Goal: Information Seeking & Learning: Check status

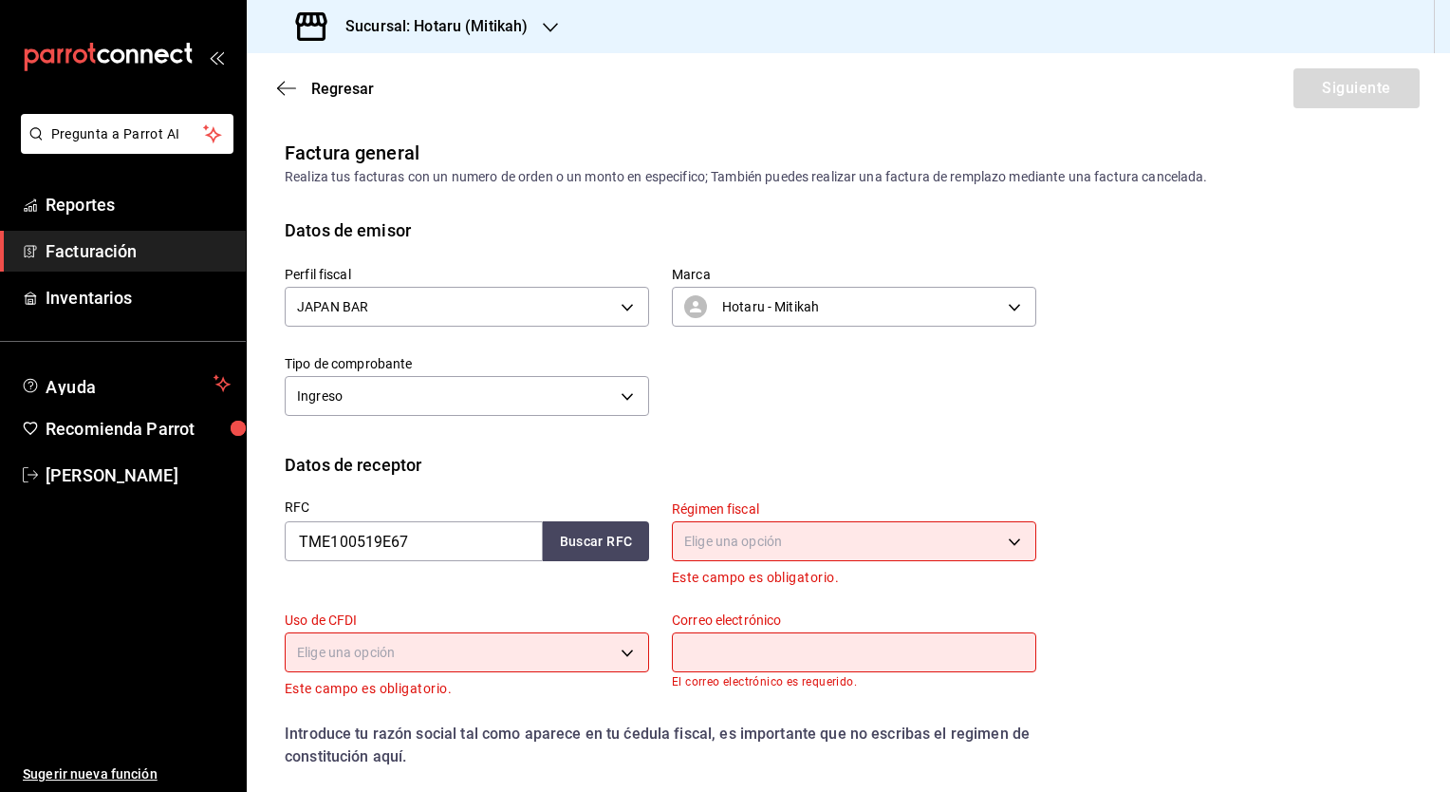
scroll to position [36, 0]
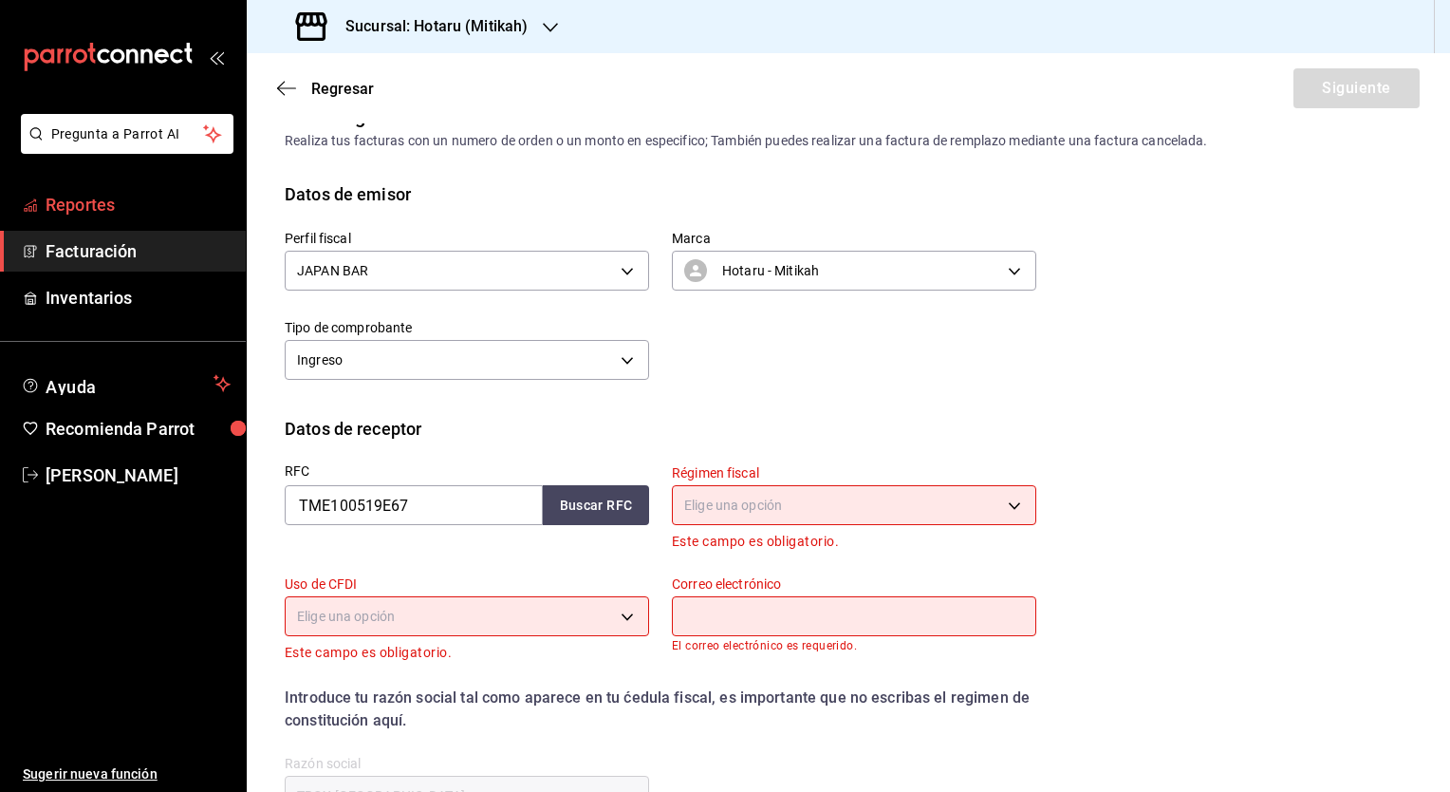
click at [91, 214] on span "Reportes" at bounding box center [138, 205] width 185 height 26
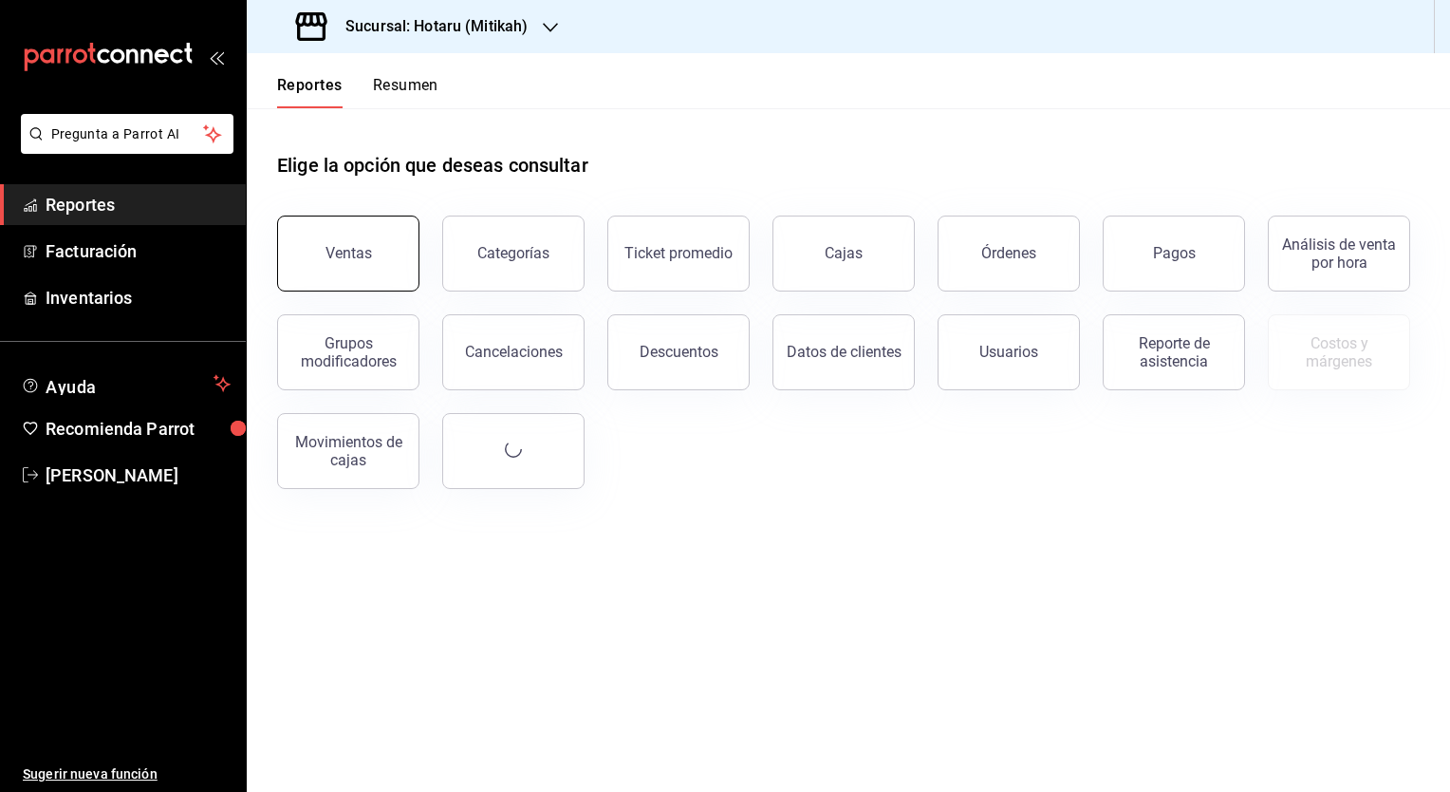
click at [361, 266] on button "Ventas" at bounding box center [348, 253] width 142 height 76
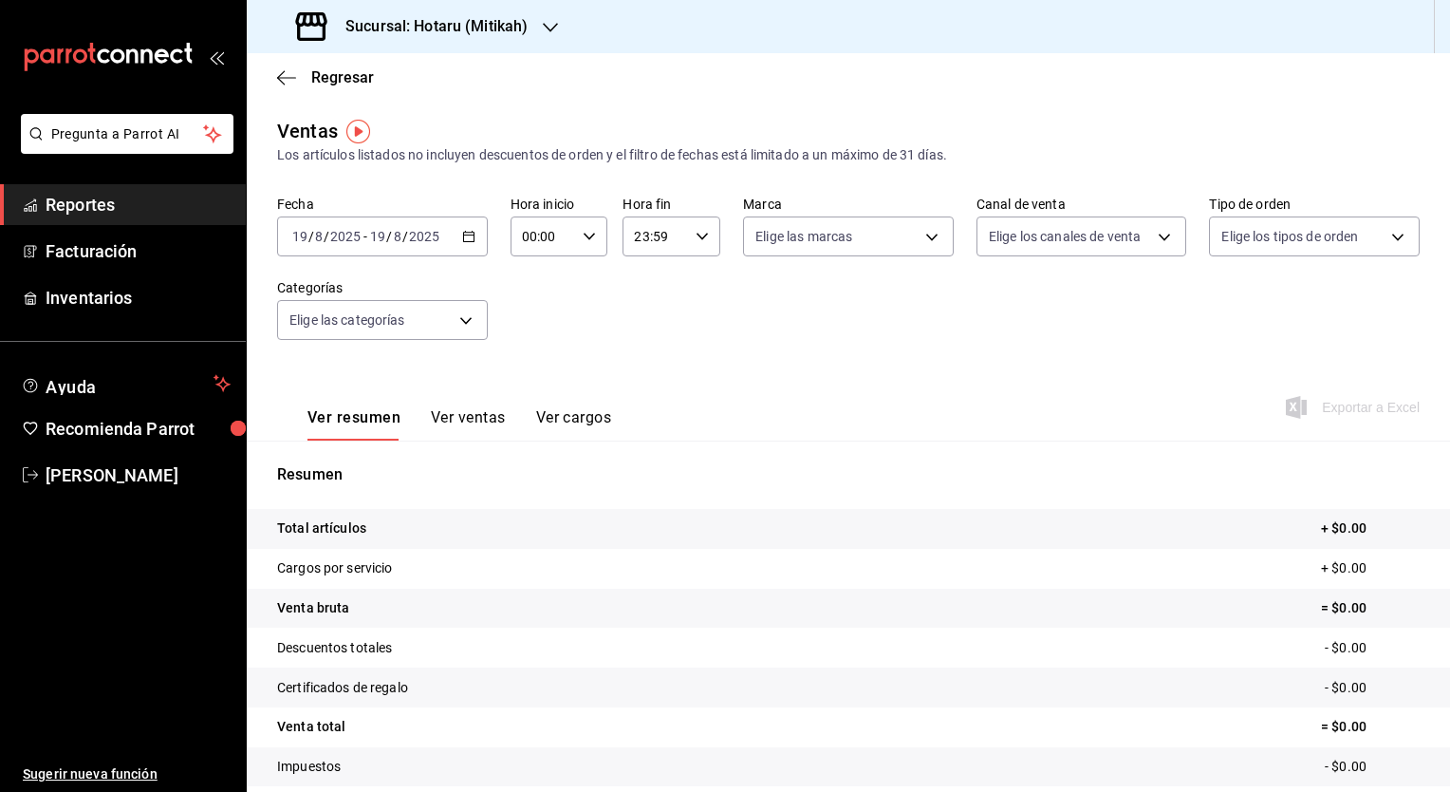
click at [457, 237] on div "[DATE] [DATE] - [DATE] [DATE]" at bounding box center [382, 236] width 211 height 40
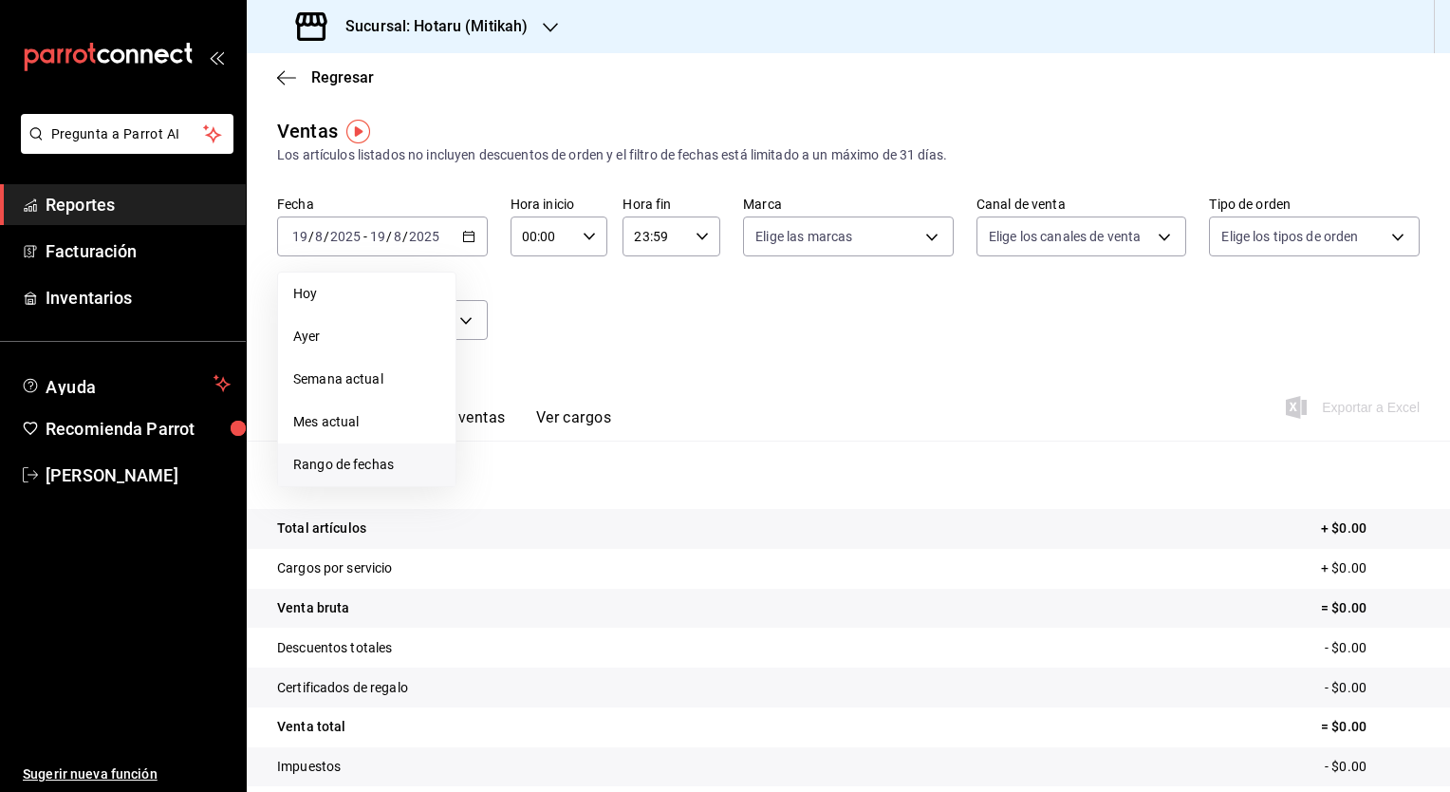
click at [356, 459] on span "Rango de fechas" at bounding box center [366, 465] width 147 height 20
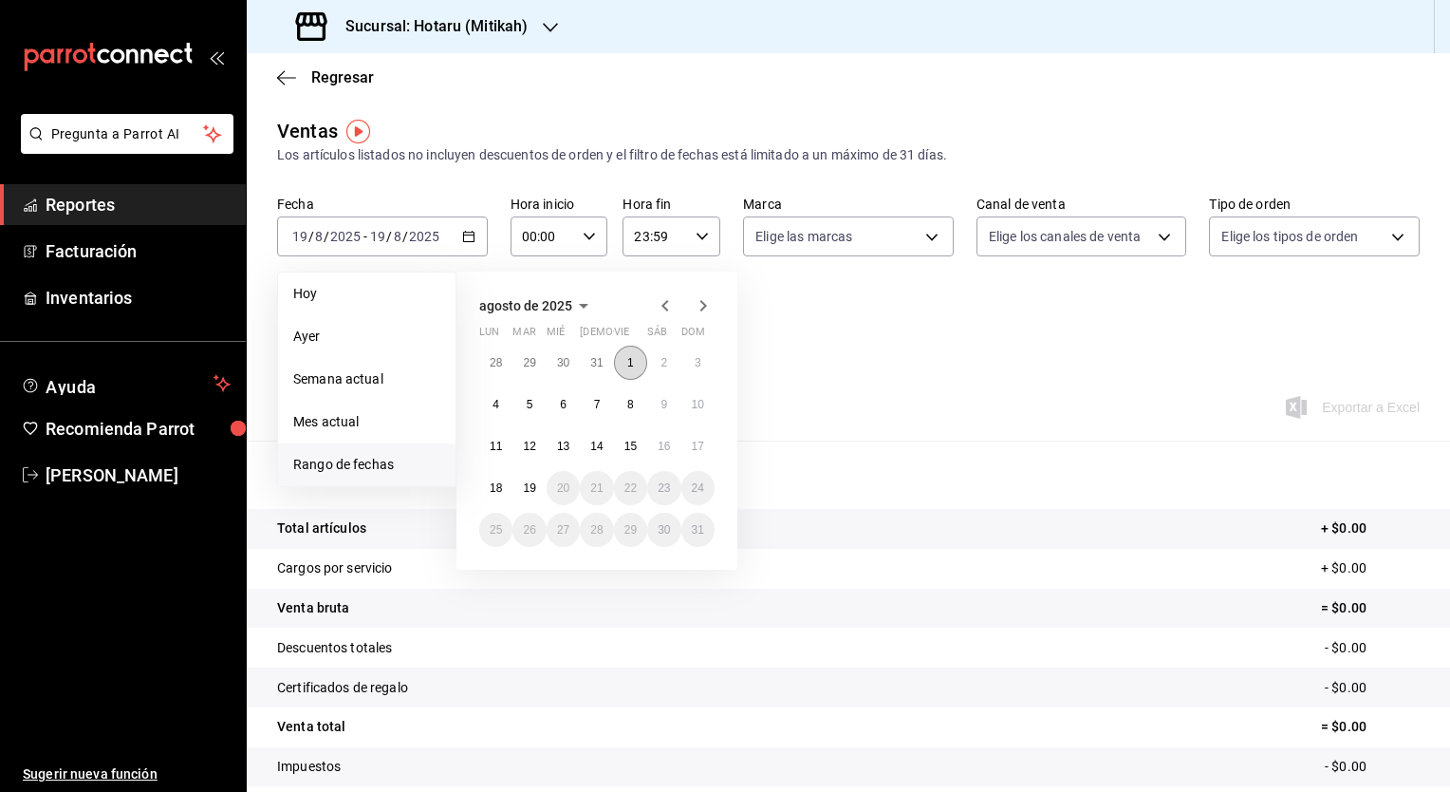
click at [631, 366] on abbr "1" at bounding box center [630, 362] width 7 height 13
click at [532, 494] on button "19" at bounding box center [528, 488] width 33 height 34
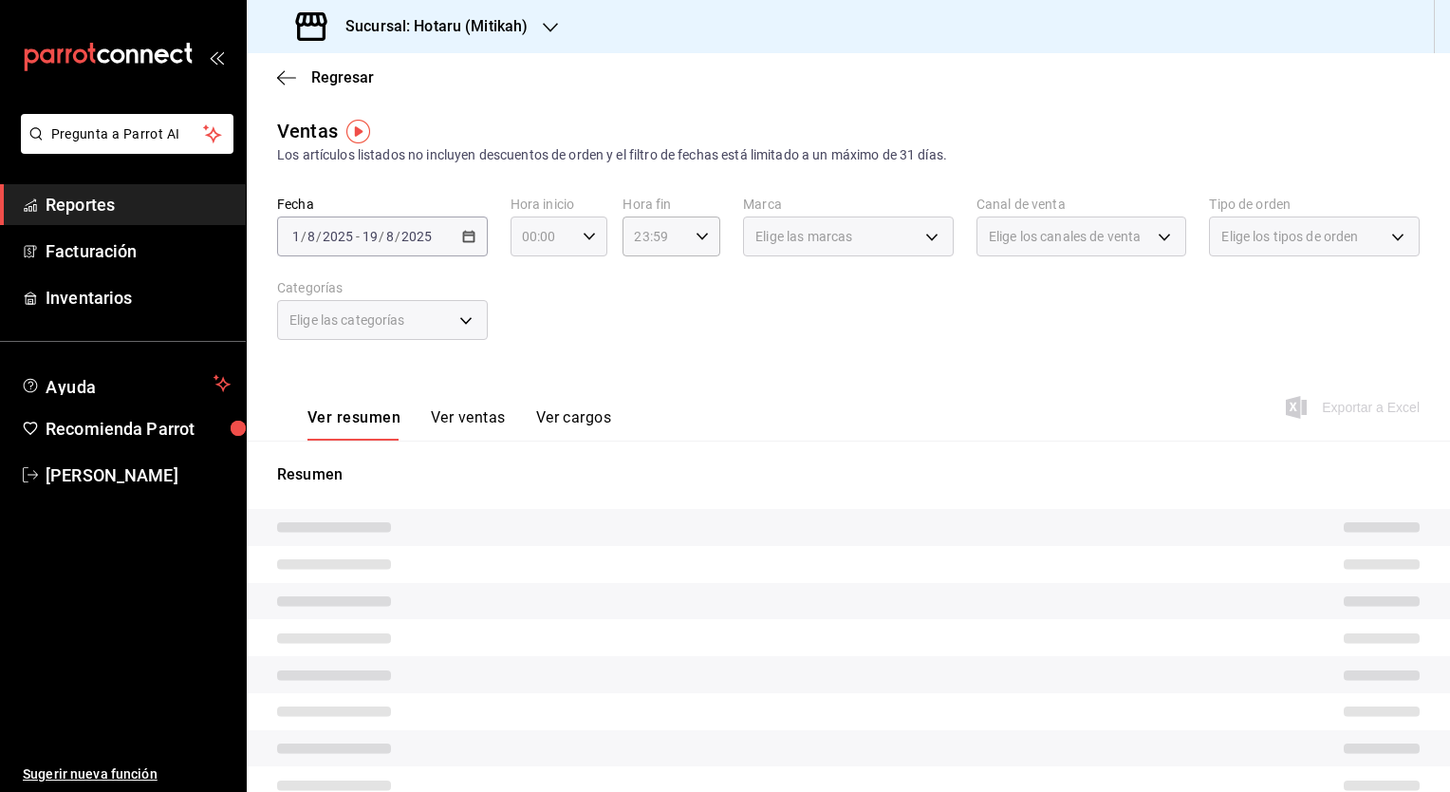
click at [583, 241] on icon "button" at bounding box center [589, 236] width 13 height 13
click at [529, 380] on span "04" at bounding box center [532, 371] width 18 height 15
type input "04:00"
click at [708, 237] on div at bounding box center [725, 396] width 1450 height 792
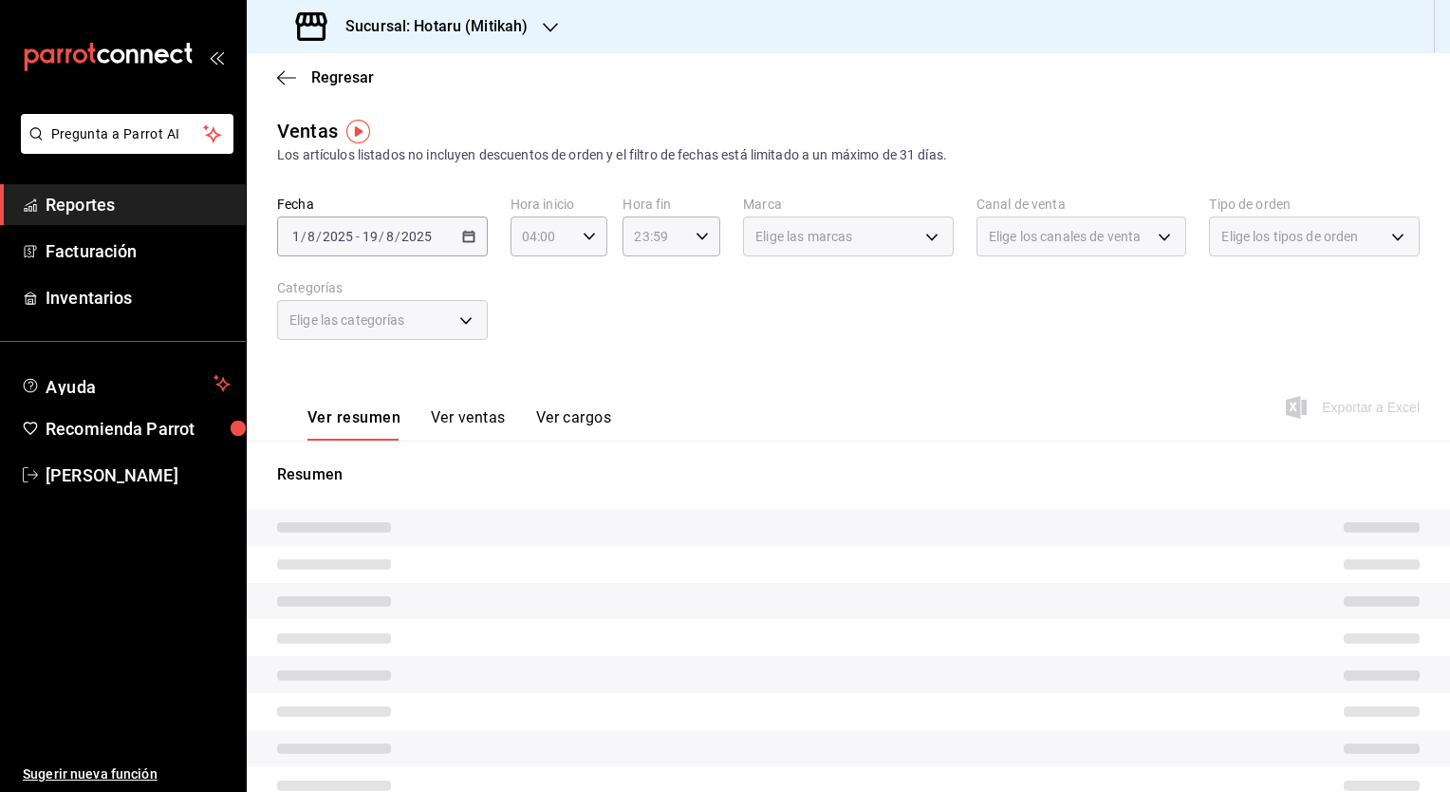
click at [696, 233] on icon "button" at bounding box center [702, 236] width 13 height 13
click at [644, 271] on span "04" at bounding box center [643, 266] width 18 height 15
type input "04:59"
click at [584, 237] on div at bounding box center [725, 396] width 1450 height 792
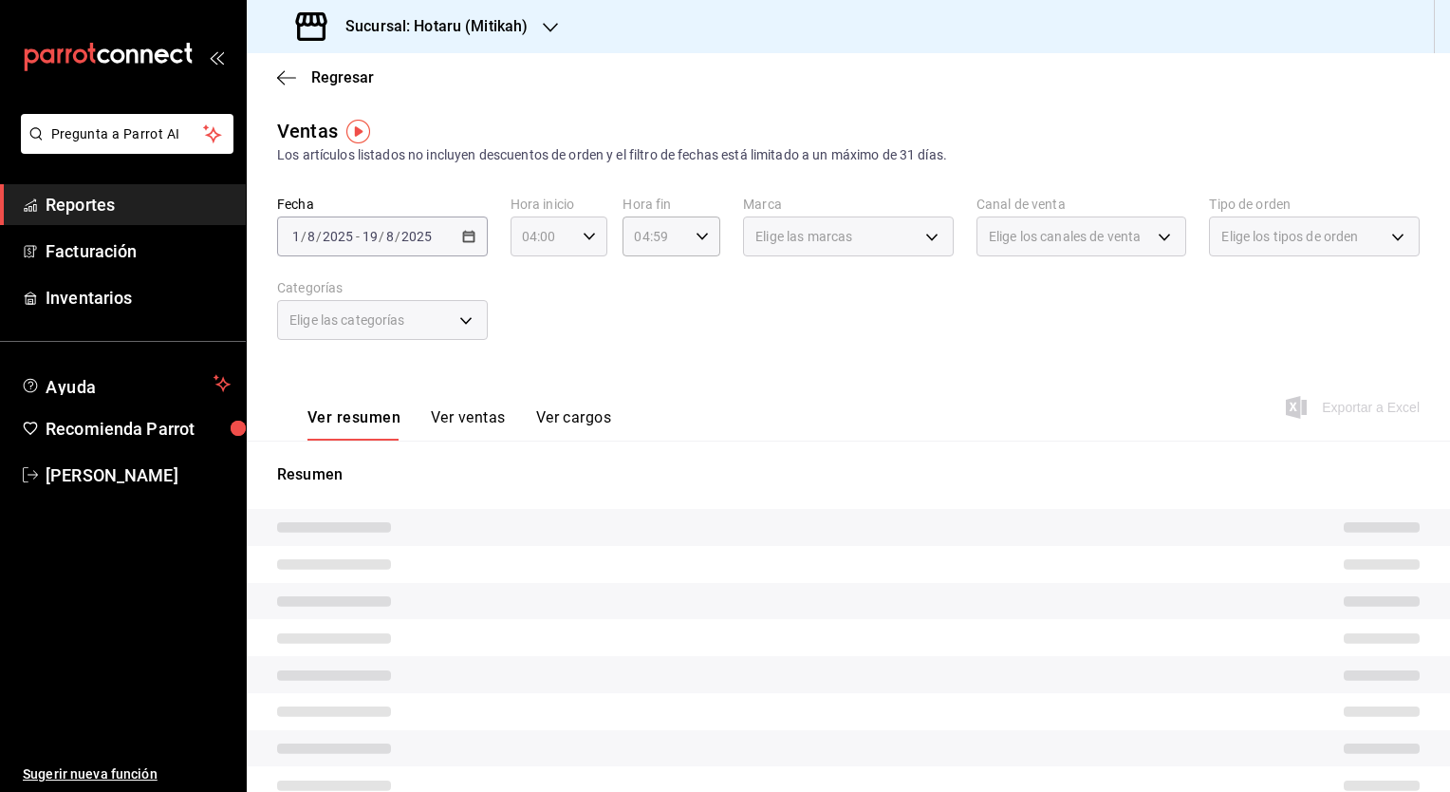
click at [585, 237] on \(Stroke\) "button" at bounding box center [589, 236] width 11 height 7
click at [544, 333] on button "05" at bounding box center [532, 327] width 41 height 38
type input "05:00"
click at [763, 309] on div at bounding box center [725, 396] width 1450 height 792
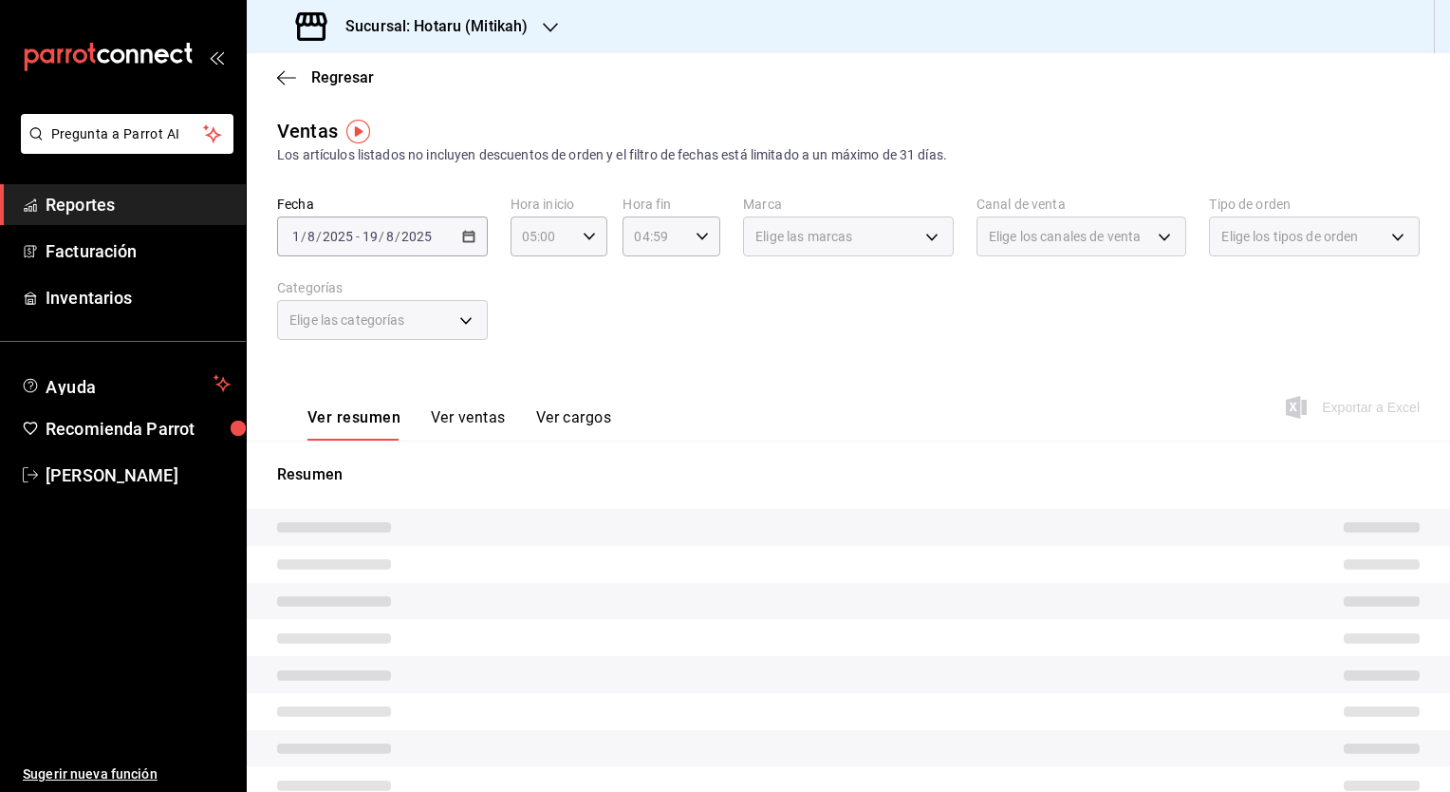
click at [477, 16] on h3 "Sucursal: Hotaru (Mitikah)" at bounding box center [428, 26] width 197 height 23
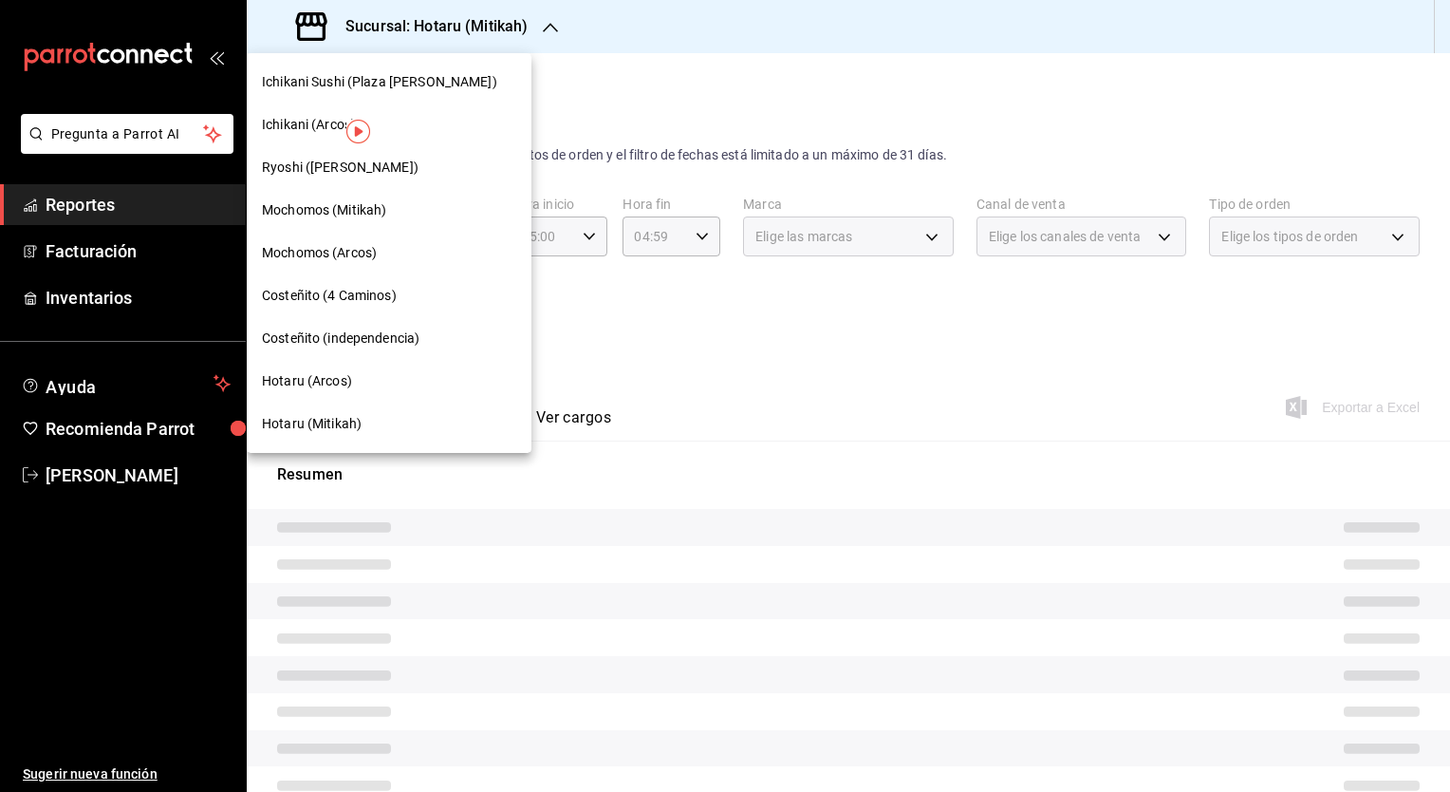
click at [346, 220] on div "Mochomos (Mitikah)" at bounding box center [389, 210] width 285 height 43
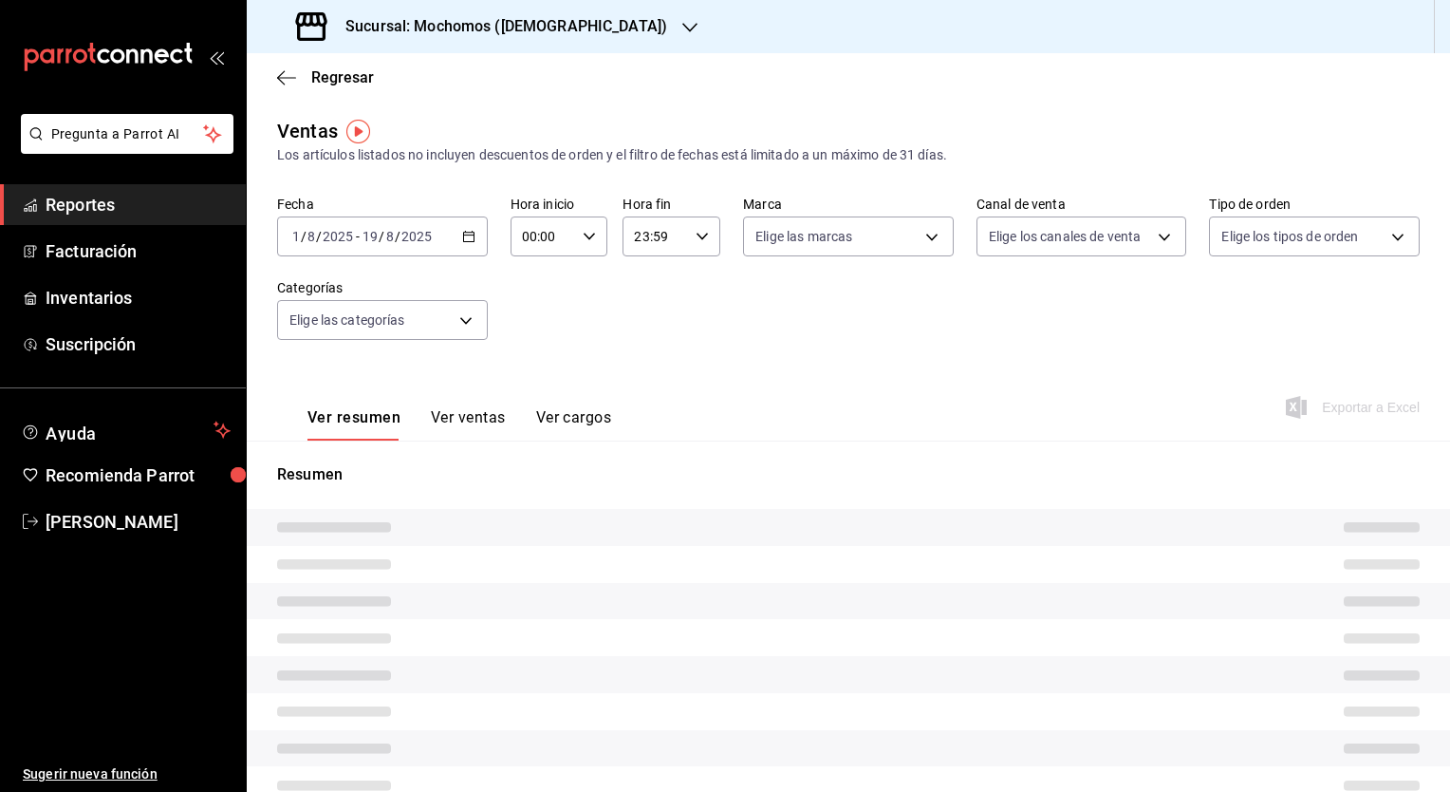
type input "05:00"
type input "04:59"
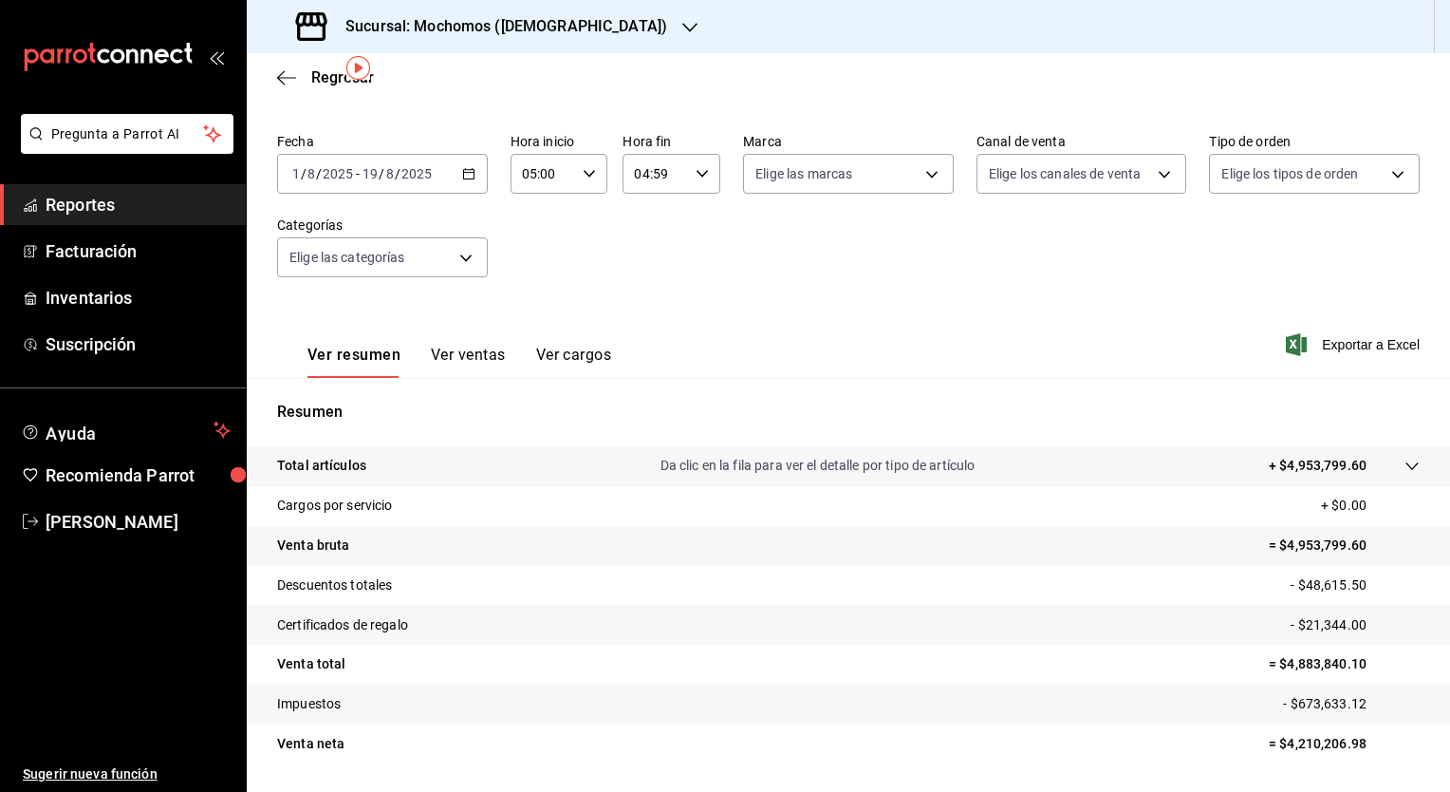
scroll to position [95, 0]
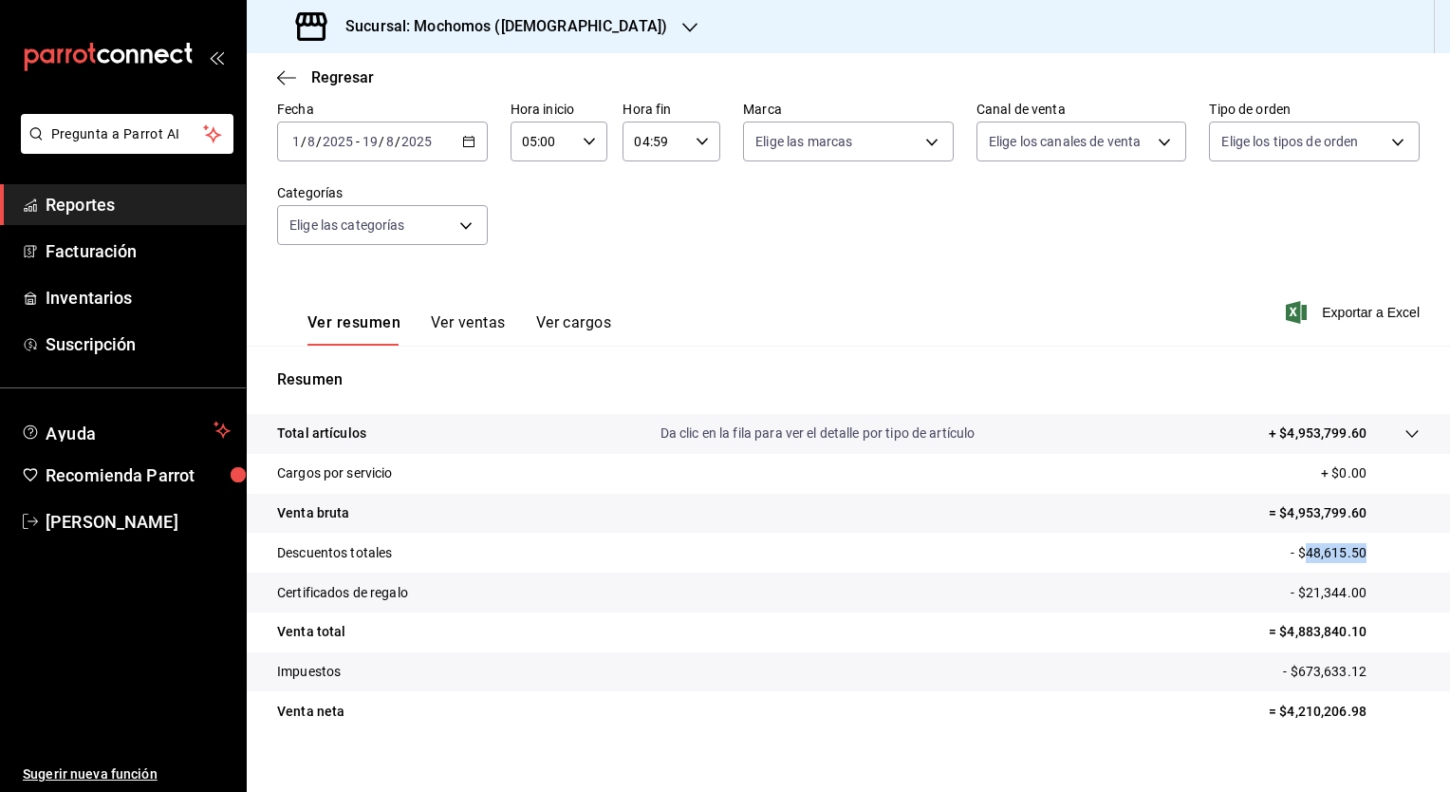
drag, startPoint x: 1293, startPoint y: 553, endPoint x: 1360, endPoint y: 552, distance: 67.4
click at [1360, 552] on p "- $48,615.50" at bounding box center [1355, 553] width 129 height 20
copy p "48,615.50"
drag, startPoint x: 1292, startPoint y: 591, endPoint x: 1355, endPoint y: 591, distance: 63.6
click at [1355, 591] on p "- $21,344.00" at bounding box center [1355, 593] width 129 height 20
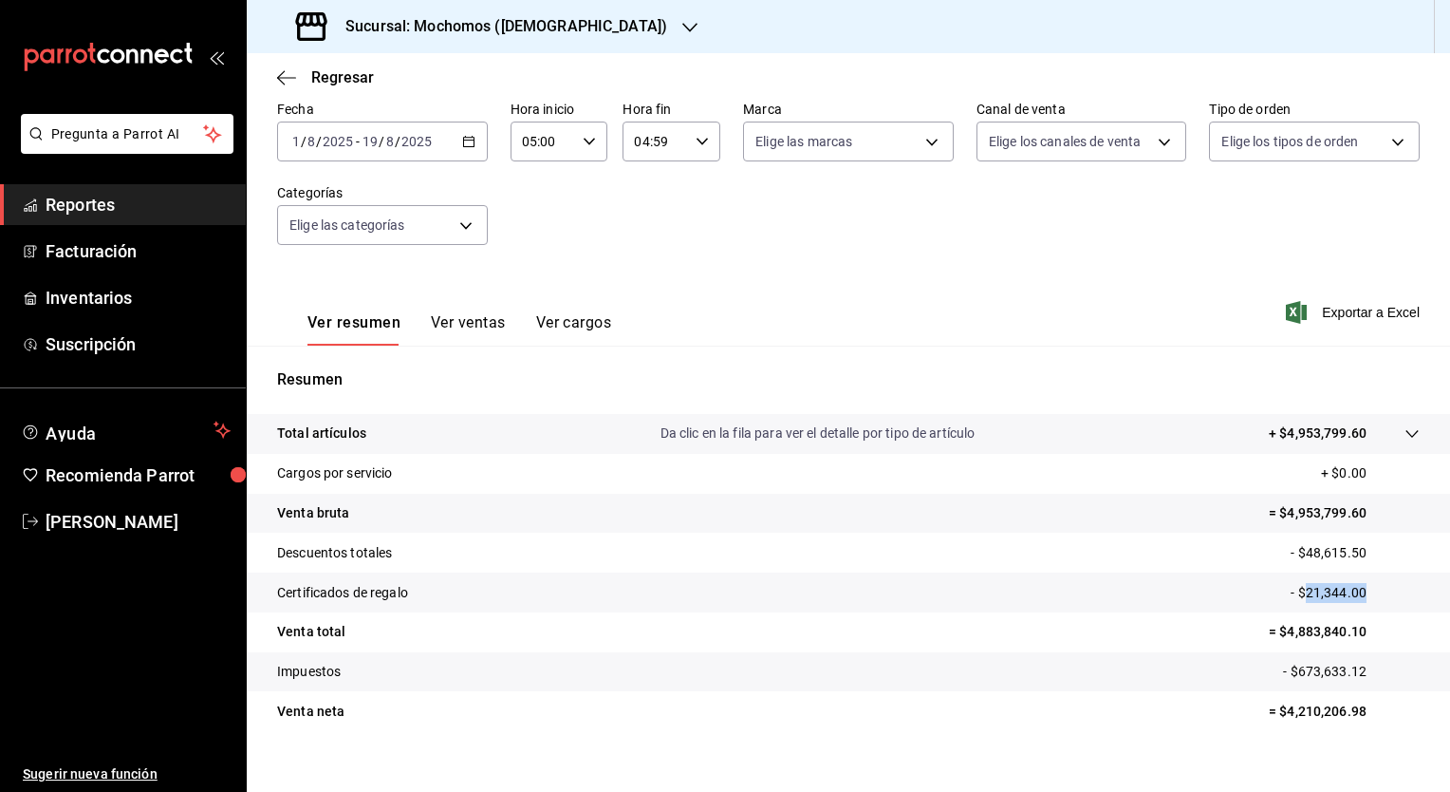
copy p "21,344.00"
drag, startPoint x: 1276, startPoint y: 628, endPoint x: 1359, endPoint y: 636, distance: 83.9
click at [1359, 636] on p "= $4,883,840.10" at bounding box center [1344, 632] width 151 height 20
copy p "4,883,840.10"
drag, startPoint x: 1272, startPoint y: 709, endPoint x: 1356, endPoint y: 708, distance: 84.5
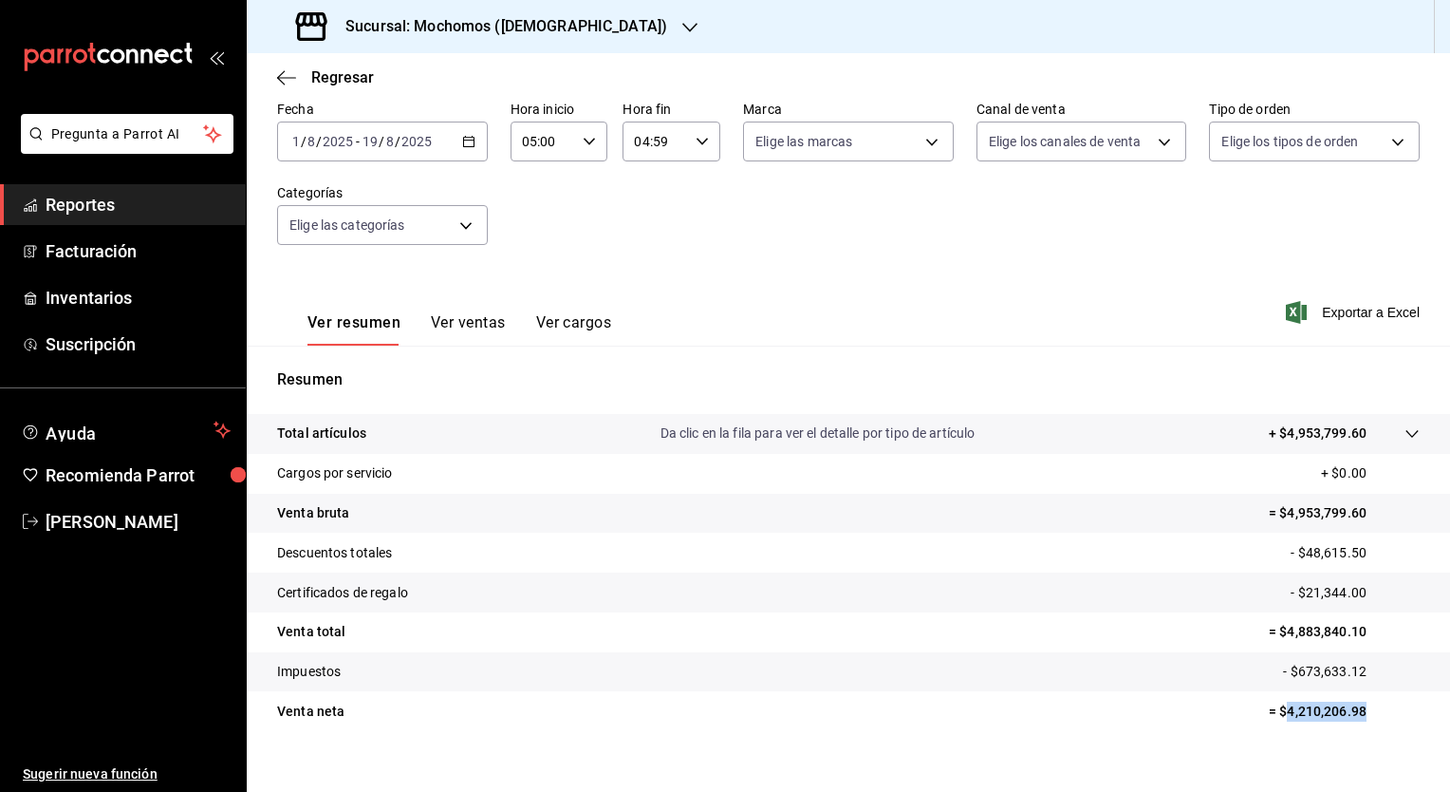
click at [1356, 708] on p "= $4,210,206.98" at bounding box center [1344, 711] width 151 height 20
copy p "4,210,206.98"
drag, startPoint x: 1287, startPoint y: 672, endPoint x: 1360, endPoint y: 672, distance: 73.1
click at [1360, 672] on p "- $673,633.12" at bounding box center [1351, 671] width 137 height 20
copy p "673,633.12"
